Goal: Transaction & Acquisition: Book appointment/travel/reservation

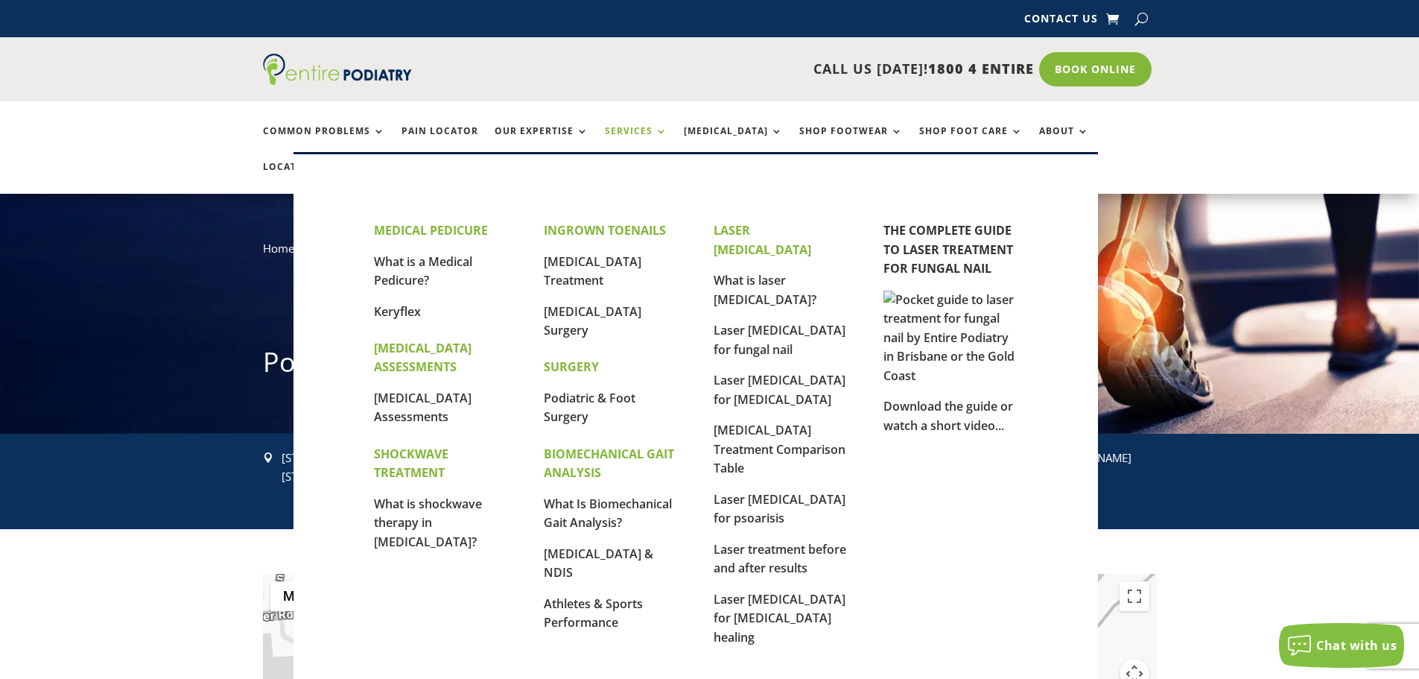
click at [635, 131] on link "Services" at bounding box center [636, 142] width 63 height 32
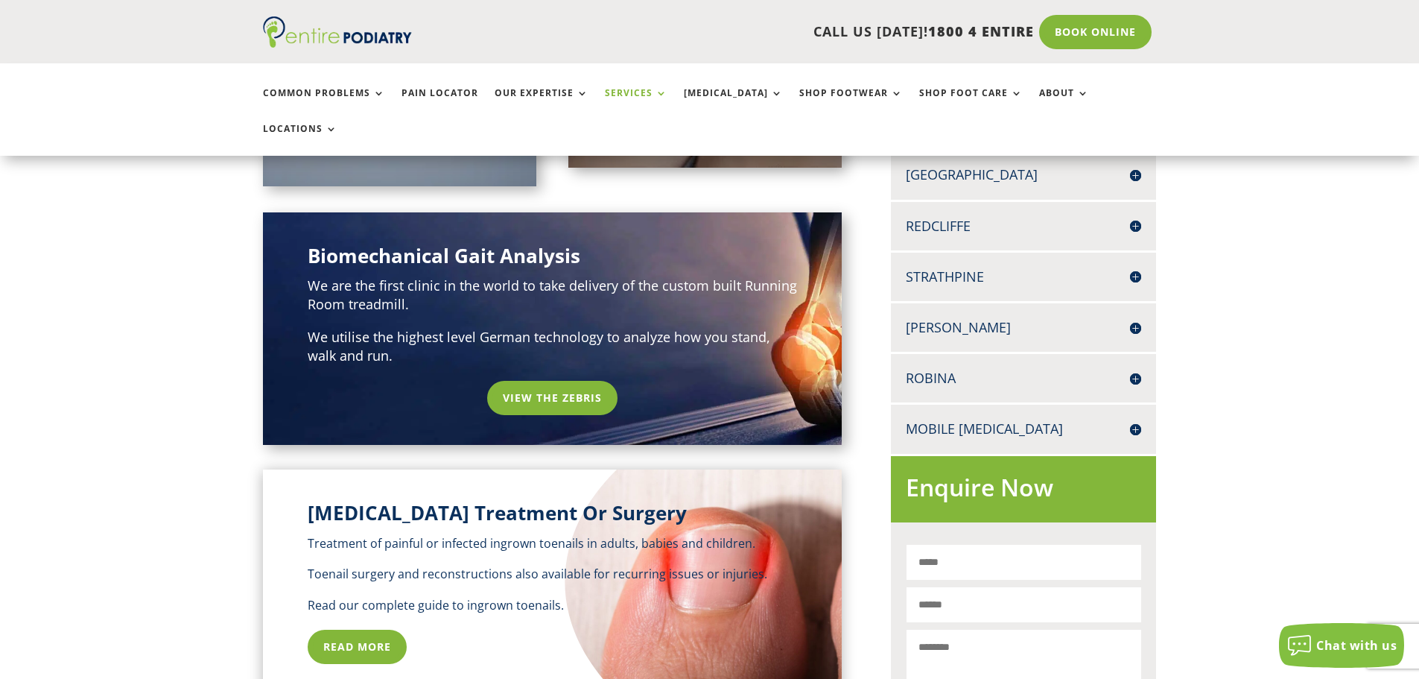
scroll to position [596, 0]
click at [1138, 419] on h4 "Mobile [MEDICAL_DATA]" at bounding box center [1023, 428] width 235 height 19
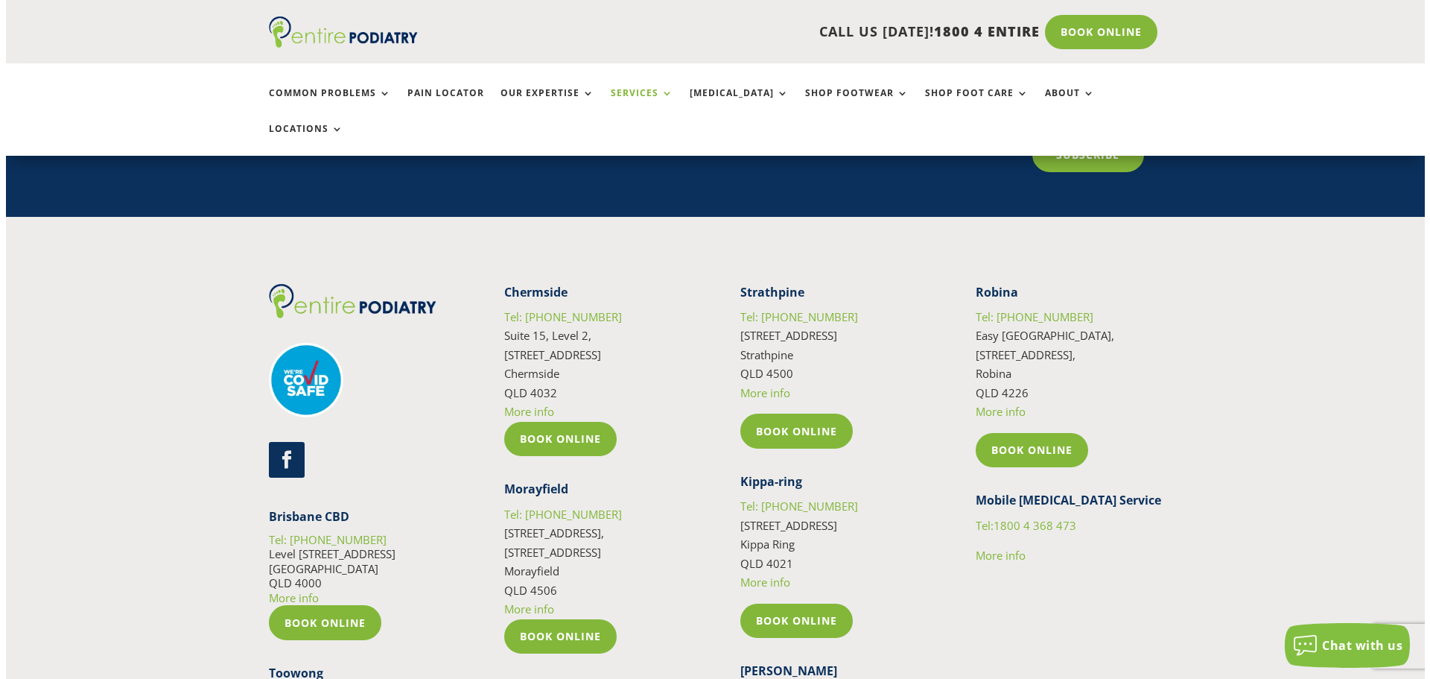
scroll to position [2720, 0]
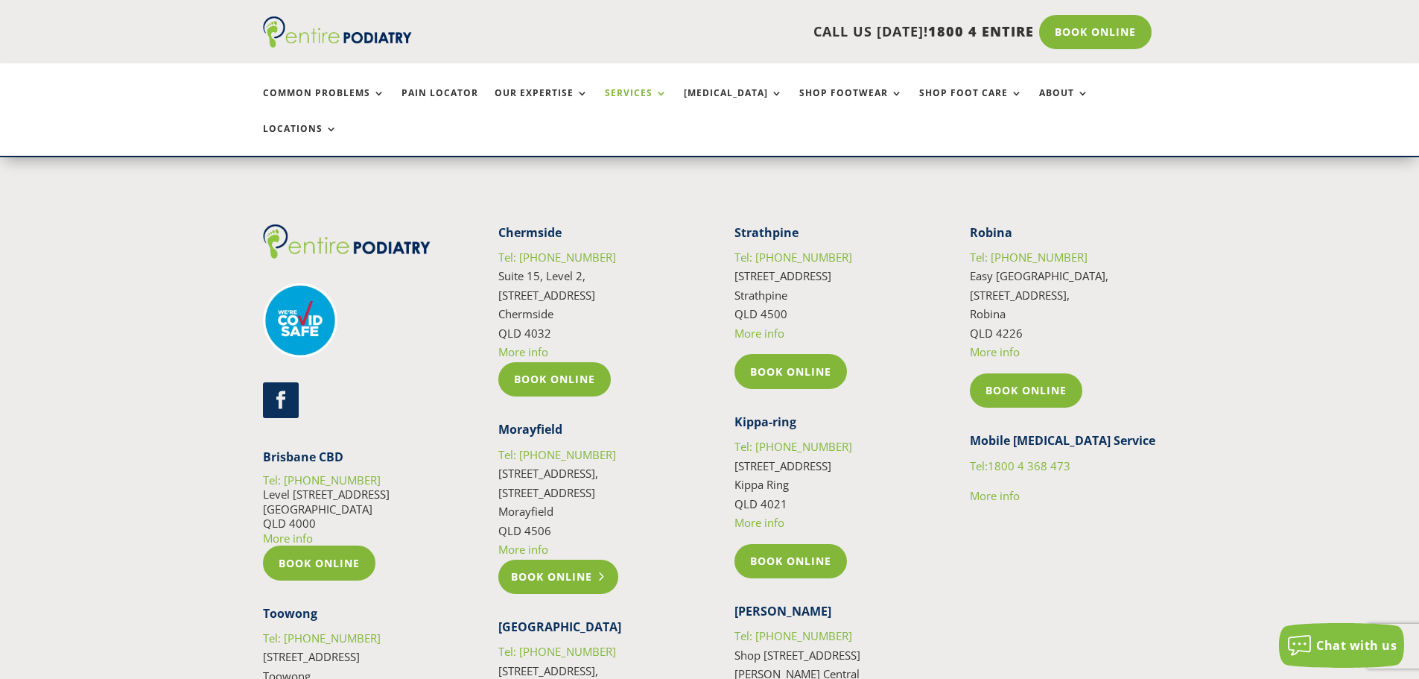
click at [555, 559] on link "Book Online" at bounding box center [558, 576] width 120 height 34
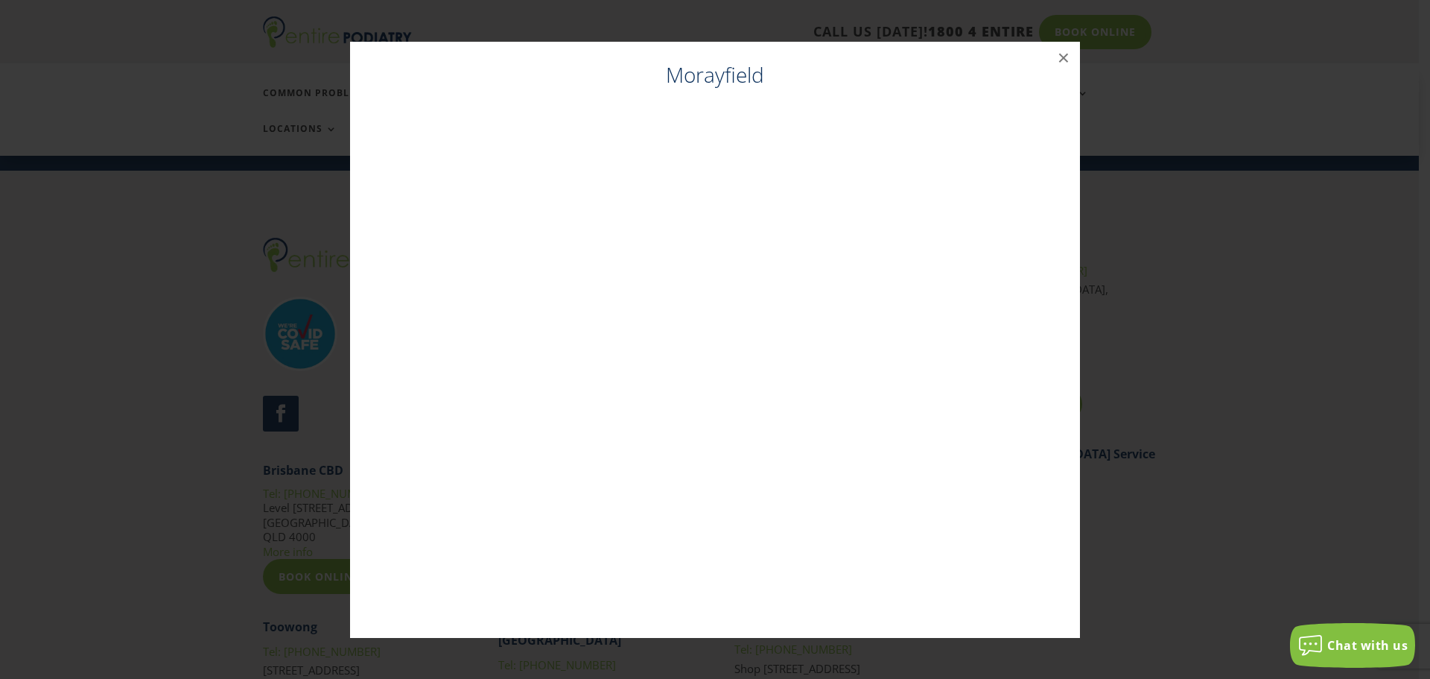
scroll to position [2706, 0]
click at [1272, 63] on div "Morayfield ×" at bounding box center [715, 340] width 1418 height 626
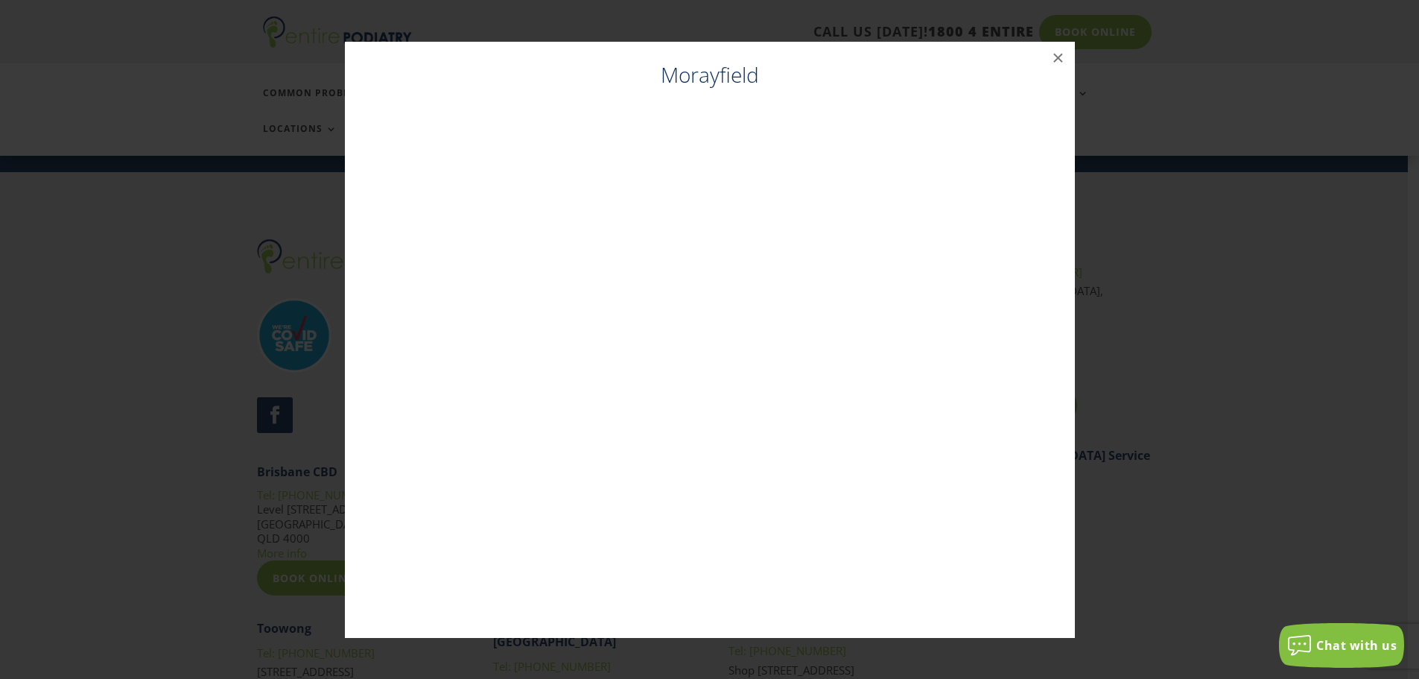
drag, startPoint x: 1286, startPoint y: 94, endPoint x: 1326, endPoint y: 41, distance: 66.4
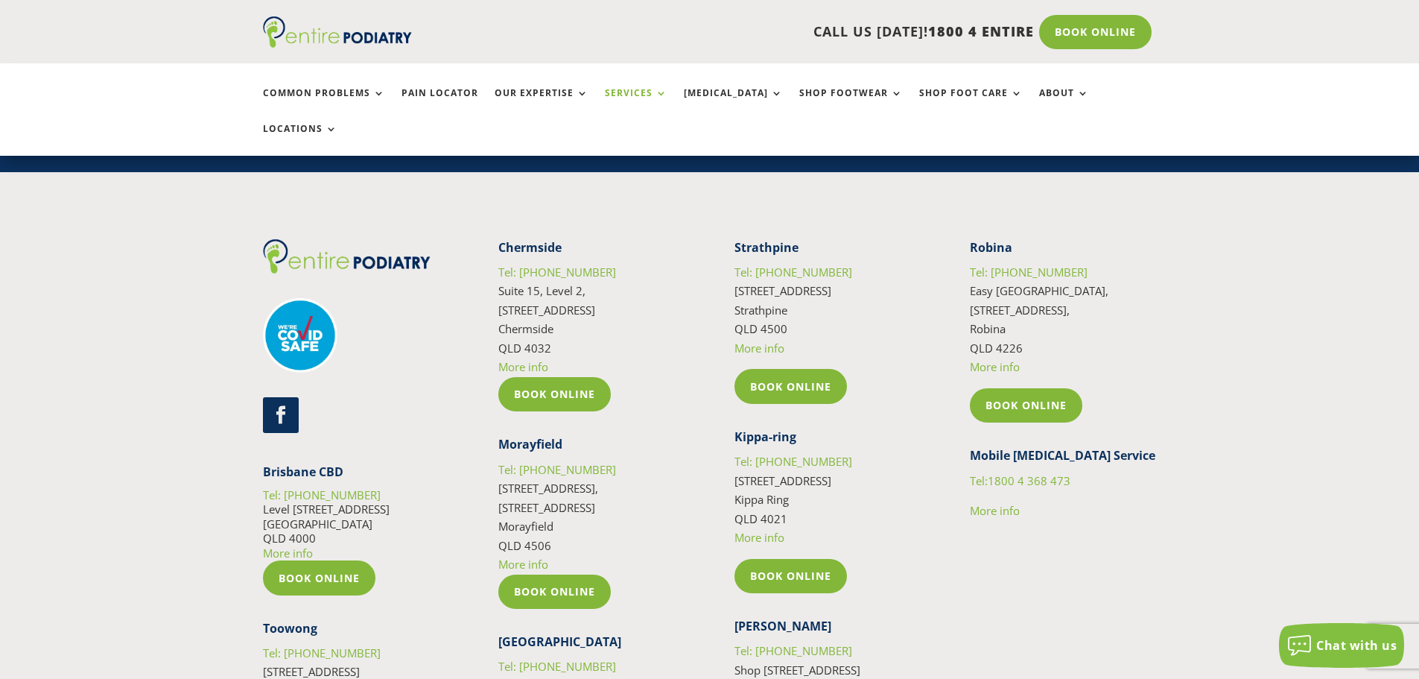
drag, startPoint x: 1316, startPoint y: 227, endPoint x: 1307, endPoint y: 238, distance: 14.3
click at [1315, 228] on div "Follow Brisbane CBD Tel: 07 3229 9959 Level 13, 97 Creek St Brisbane QLD 4000 M…" at bounding box center [709, 613] width 1419 height 883
click at [530, 574] on link "Book Online" at bounding box center [558, 591] width 120 height 34
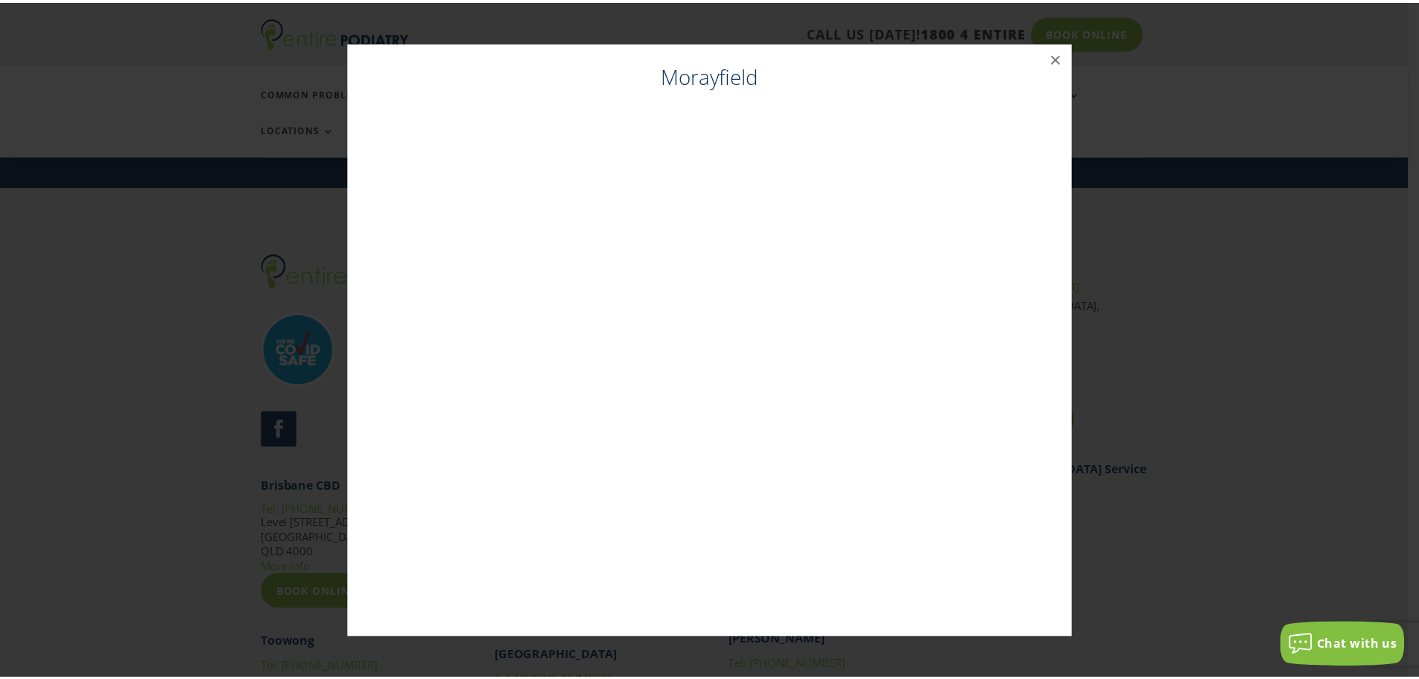
scroll to position [2691, 0]
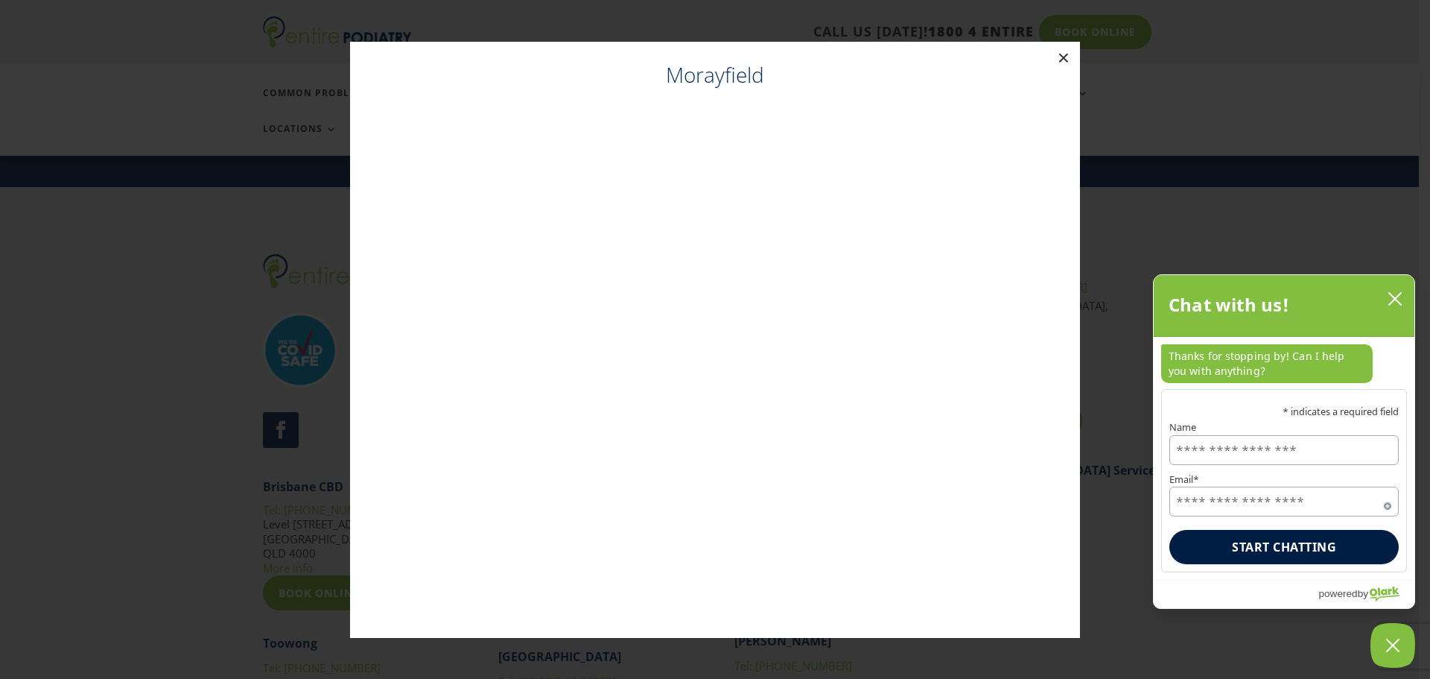
click at [1070, 57] on button "×" at bounding box center [1063, 58] width 33 height 33
